Goal: Task Accomplishment & Management: Use online tool/utility

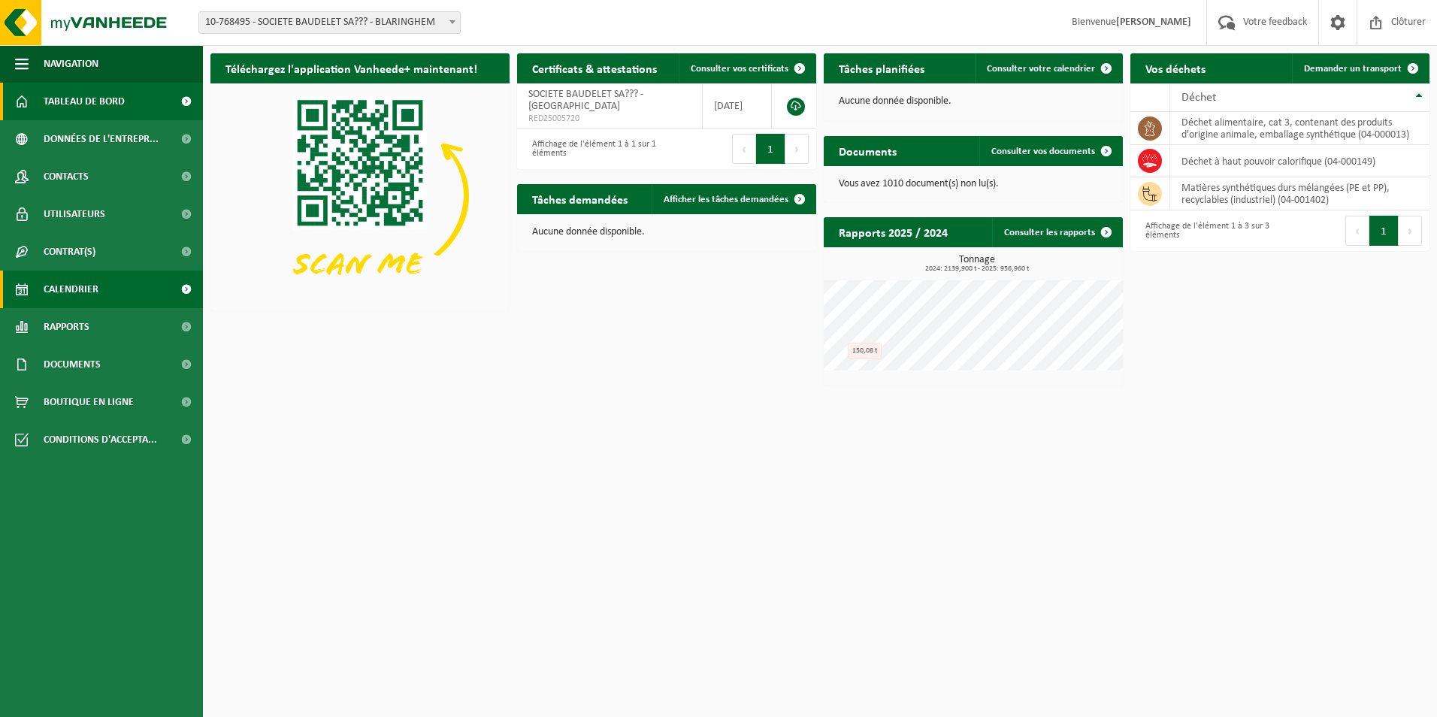
click at [77, 285] on span "Calendrier" at bounding box center [71, 290] width 55 height 38
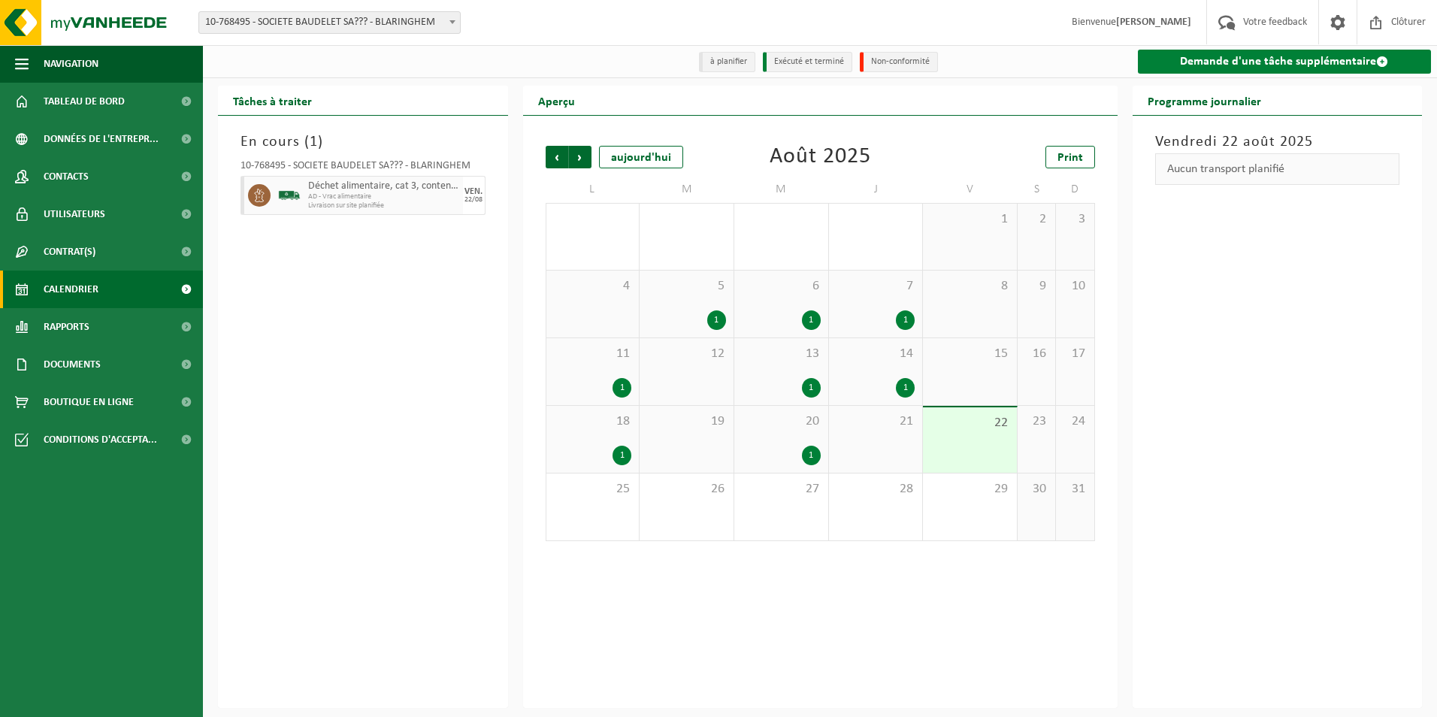
click at [1367, 63] on link "Demande d'une tâche supplémentaire" at bounding box center [1285, 62] width 294 height 24
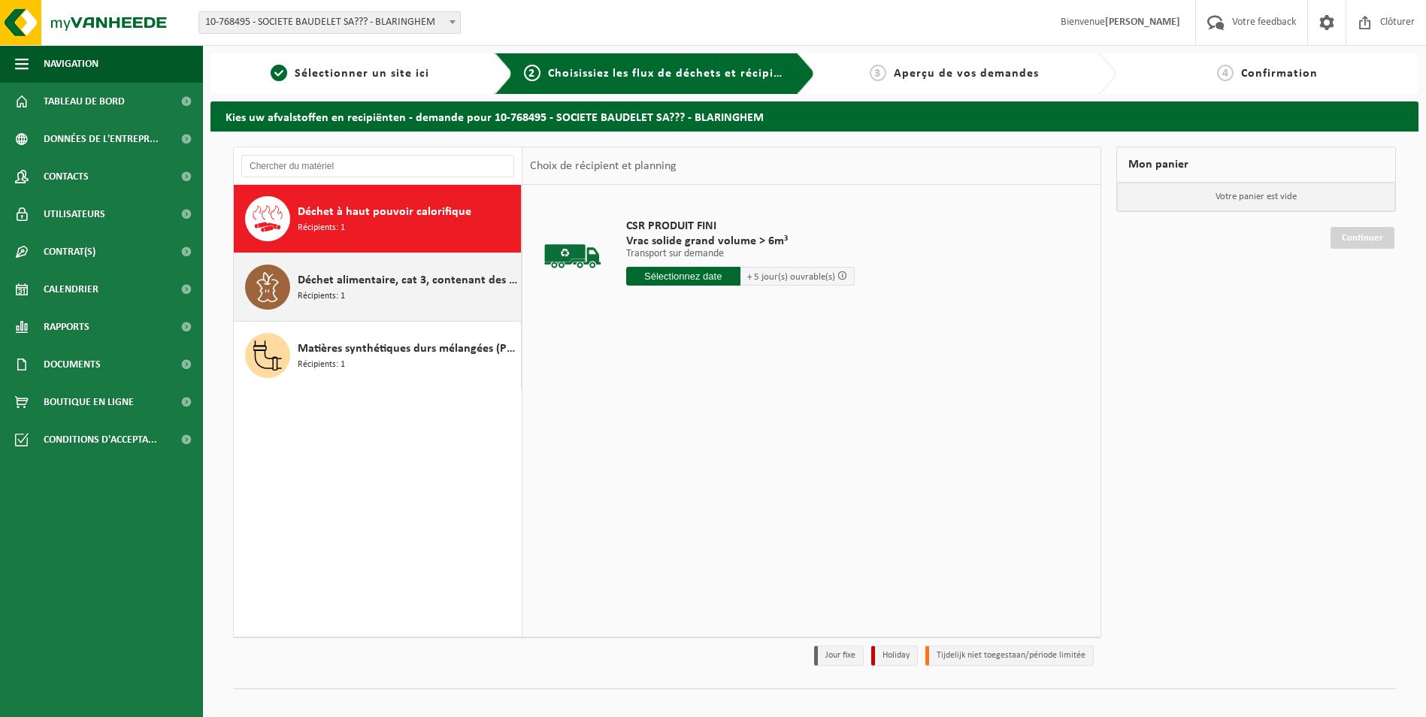
click at [274, 284] on icon at bounding box center [268, 287] width 30 height 30
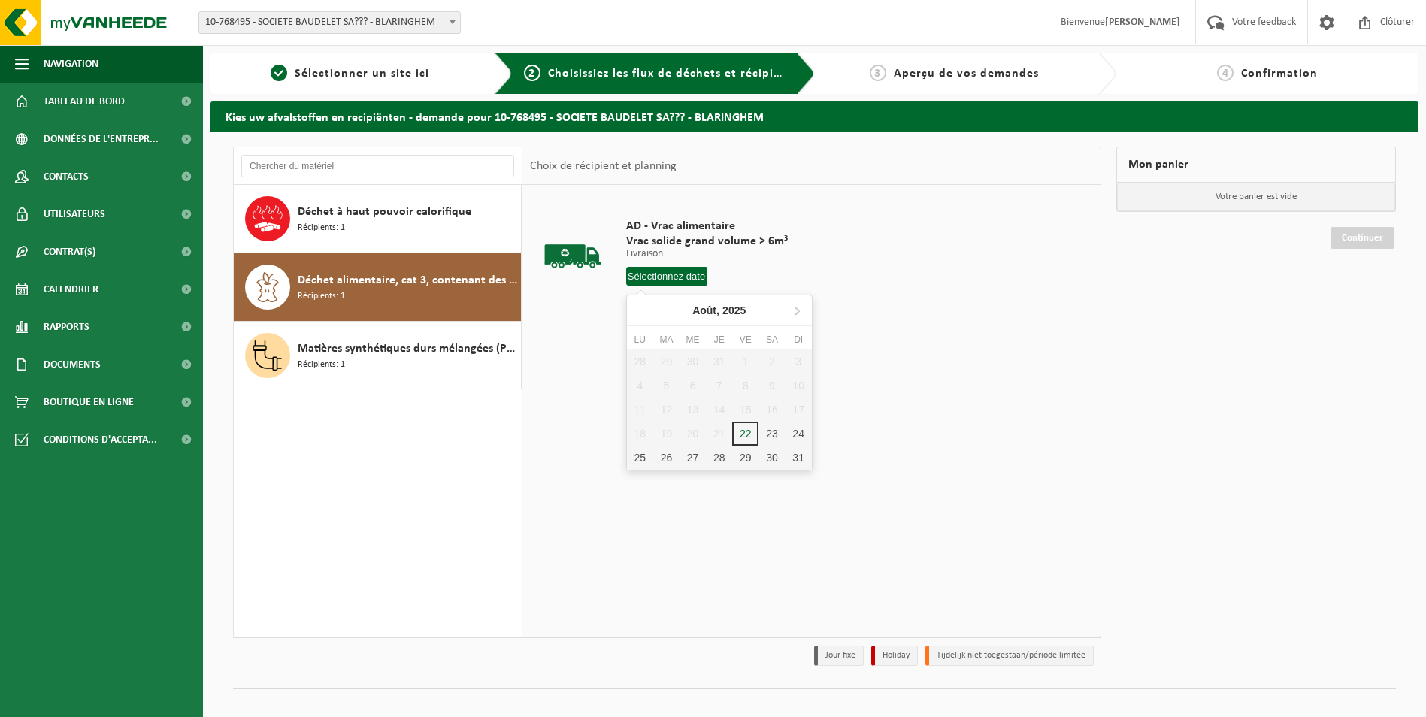
click at [682, 279] on input "text" at bounding box center [666, 276] width 81 height 19
click at [696, 458] on div "27" at bounding box center [692, 458] width 26 height 24
type input "à partir de [DATE]"
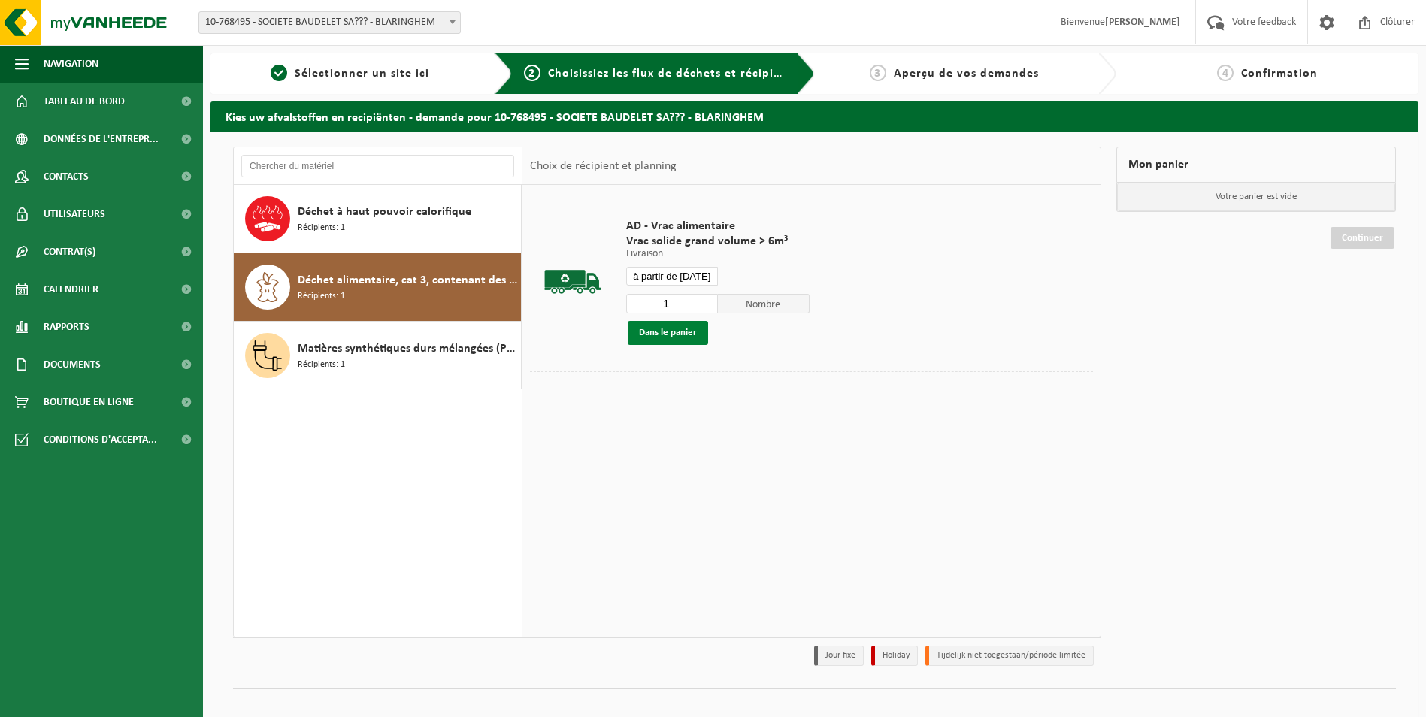
click at [677, 331] on button "Dans le panier" at bounding box center [668, 333] width 80 height 24
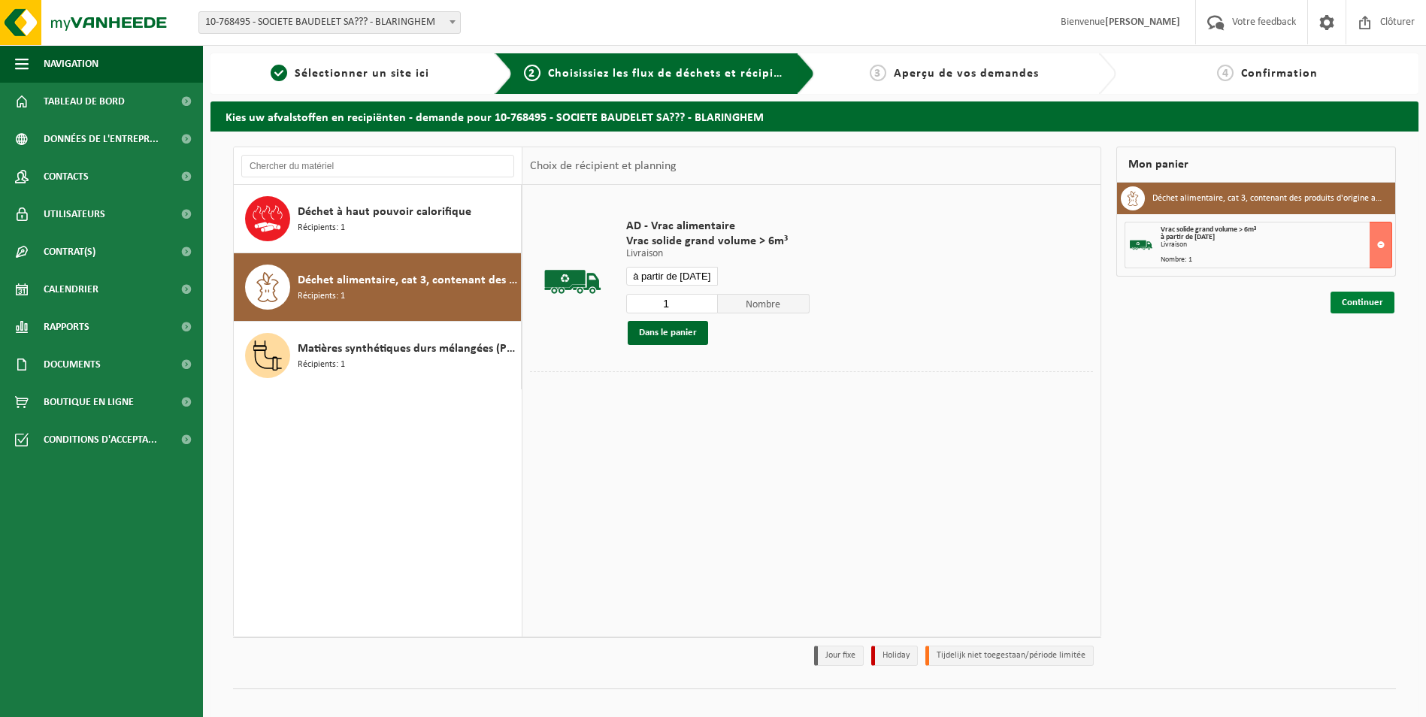
click at [1356, 304] on link "Continuer" at bounding box center [1362, 303] width 64 height 22
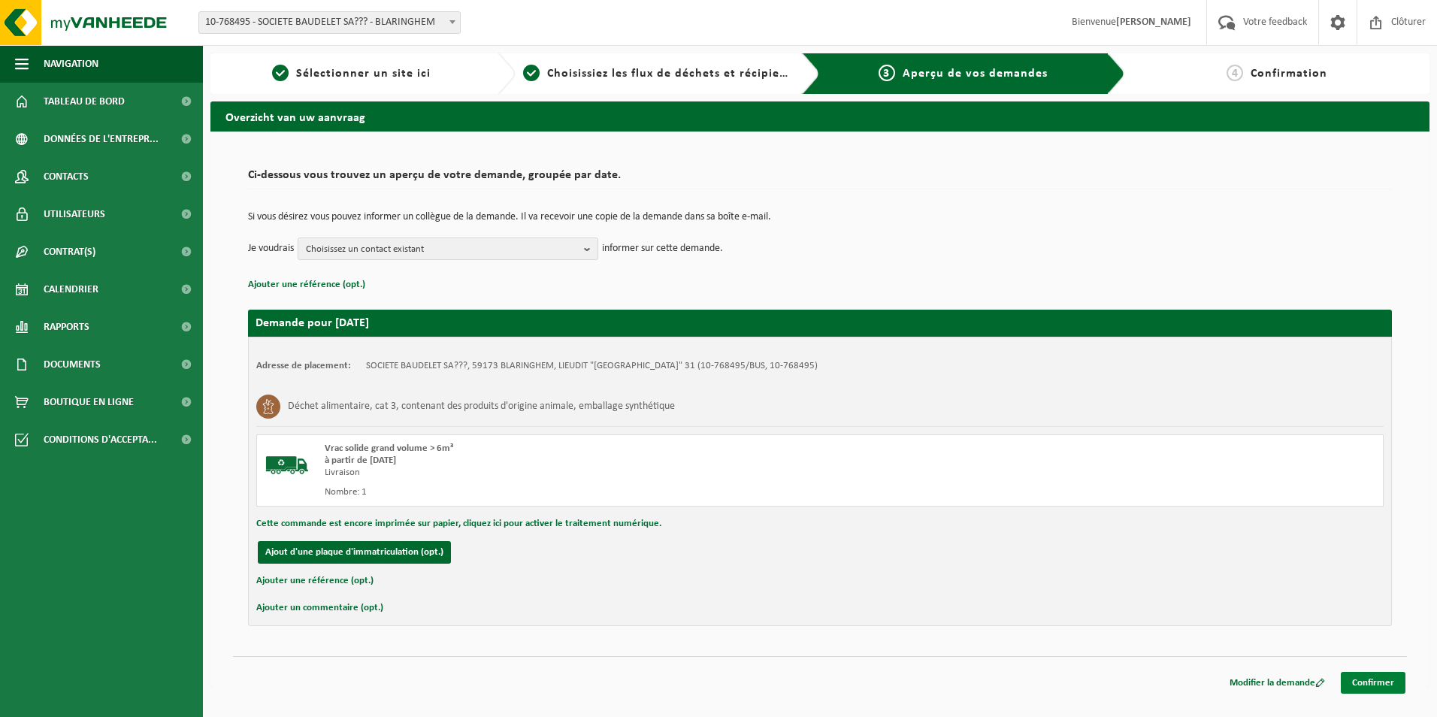
click at [1372, 684] on link "Confirmer" at bounding box center [1373, 683] width 65 height 22
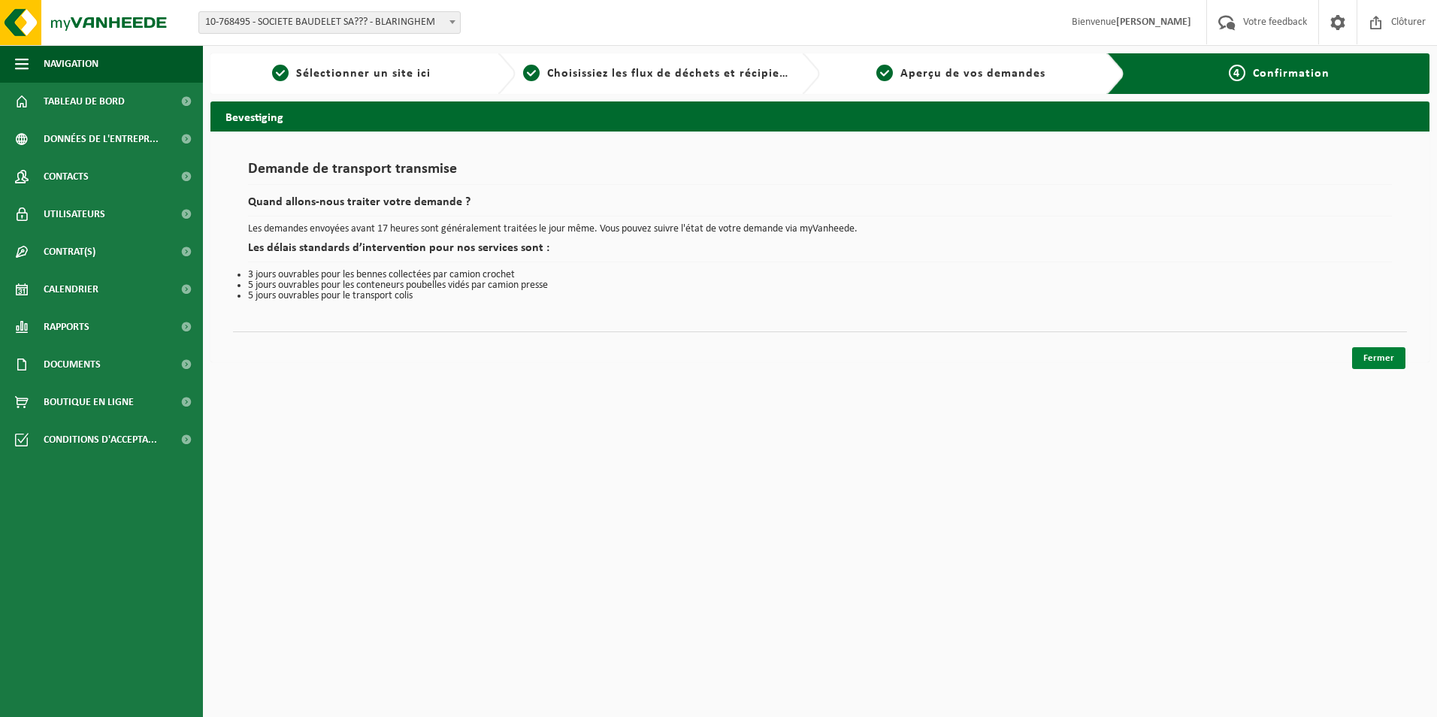
click at [1361, 350] on link "Fermer" at bounding box center [1378, 358] width 53 height 22
